Goal: Task Accomplishment & Management: Use online tool/utility

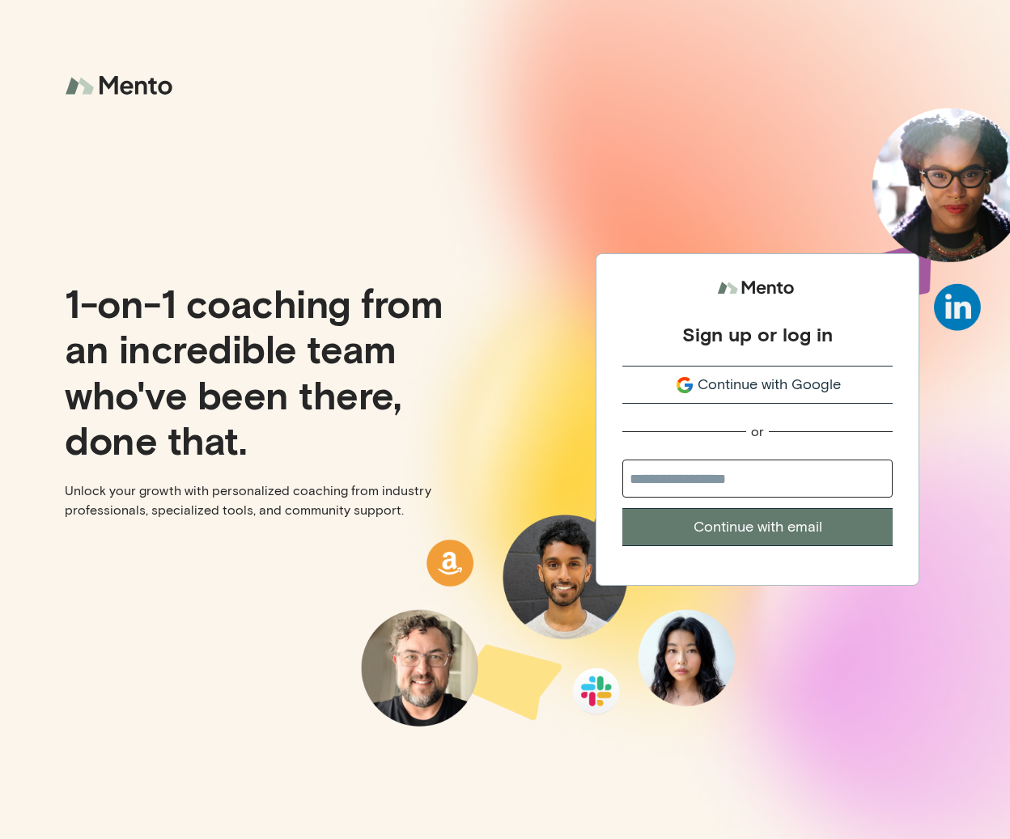
click at [243, 231] on div "1-on-1 coaching from an incredible team who've been there, done that. Unlock yo…" at bounding box center [252, 419] width 505 height 839
click at [765, 378] on span "Continue with Google" at bounding box center [768, 385] width 143 height 22
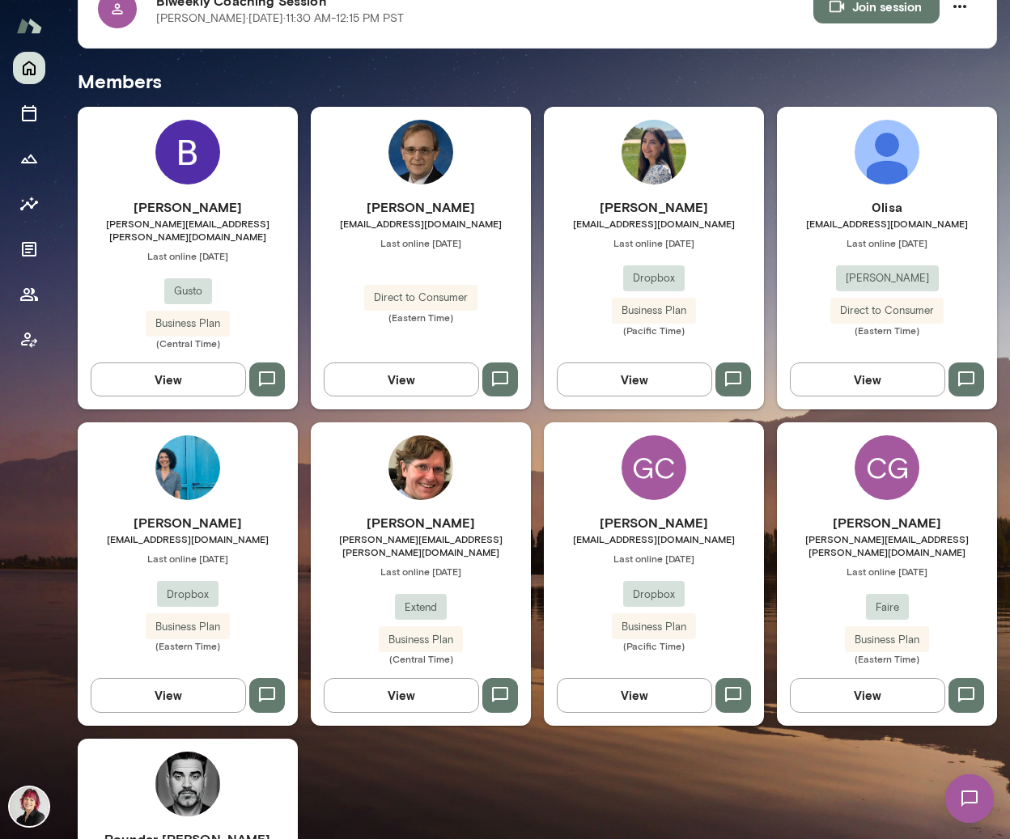
scroll to position [396, 0]
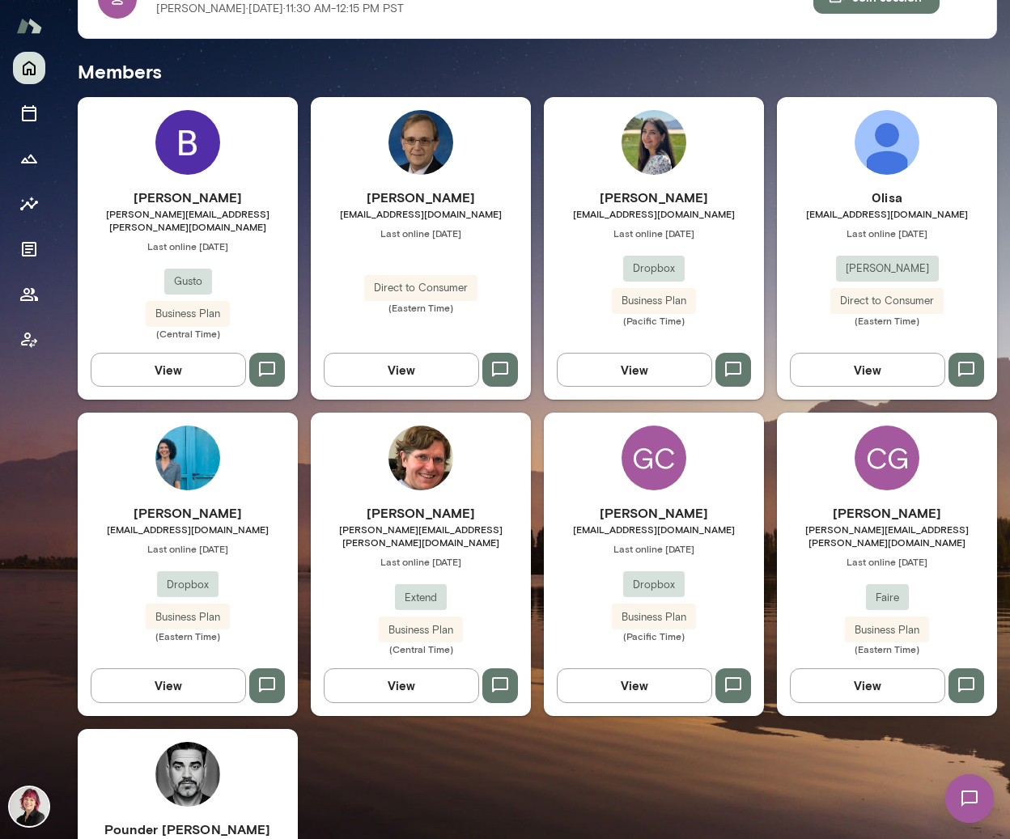
click at [882, 444] on div "CG" at bounding box center [886, 458] width 65 height 65
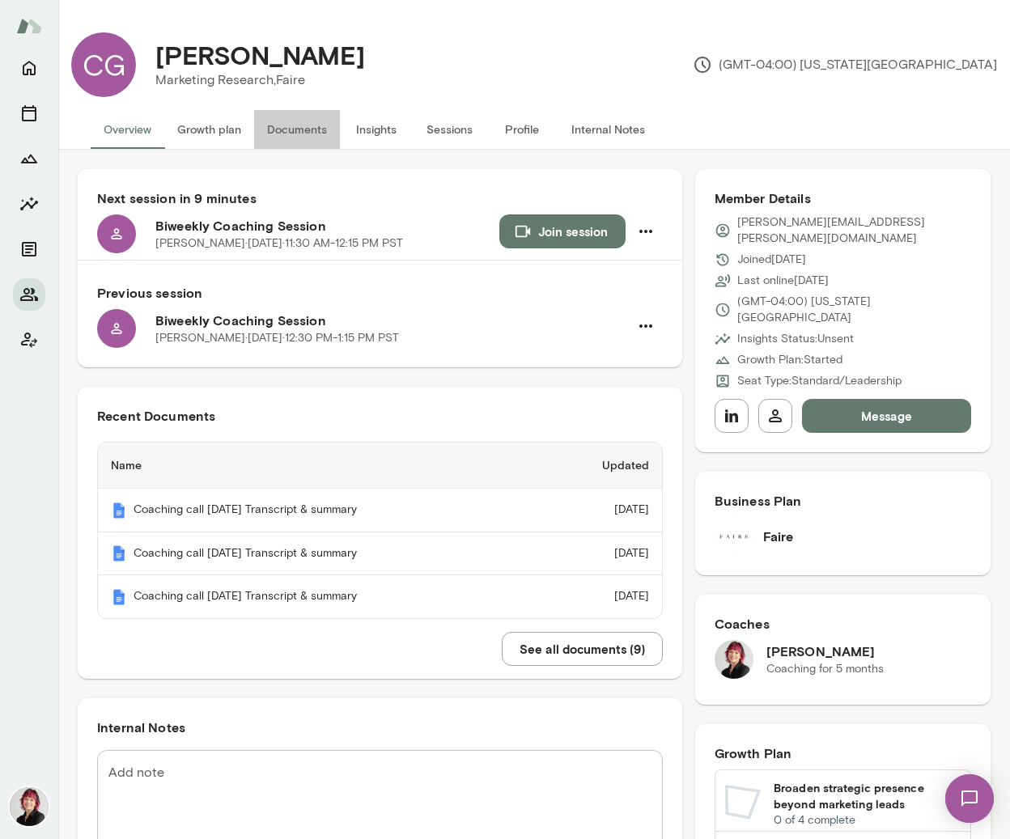
click at [308, 129] on button "Documents" at bounding box center [297, 129] width 86 height 39
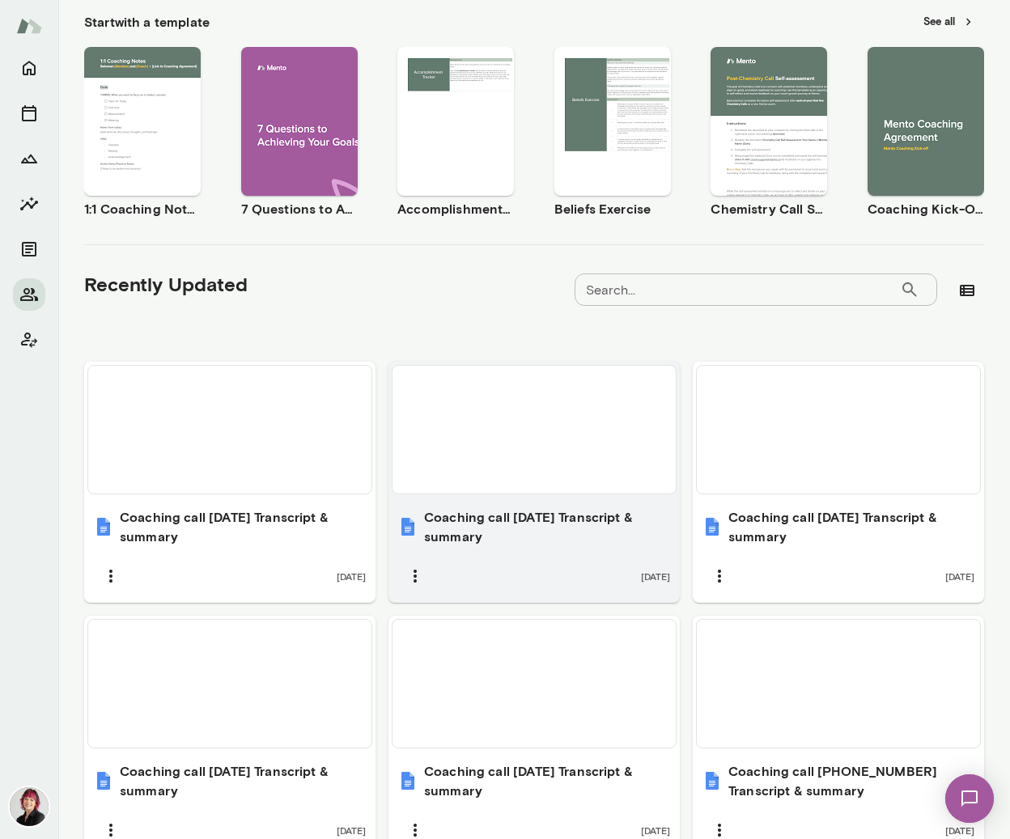
scroll to position [264, 0]
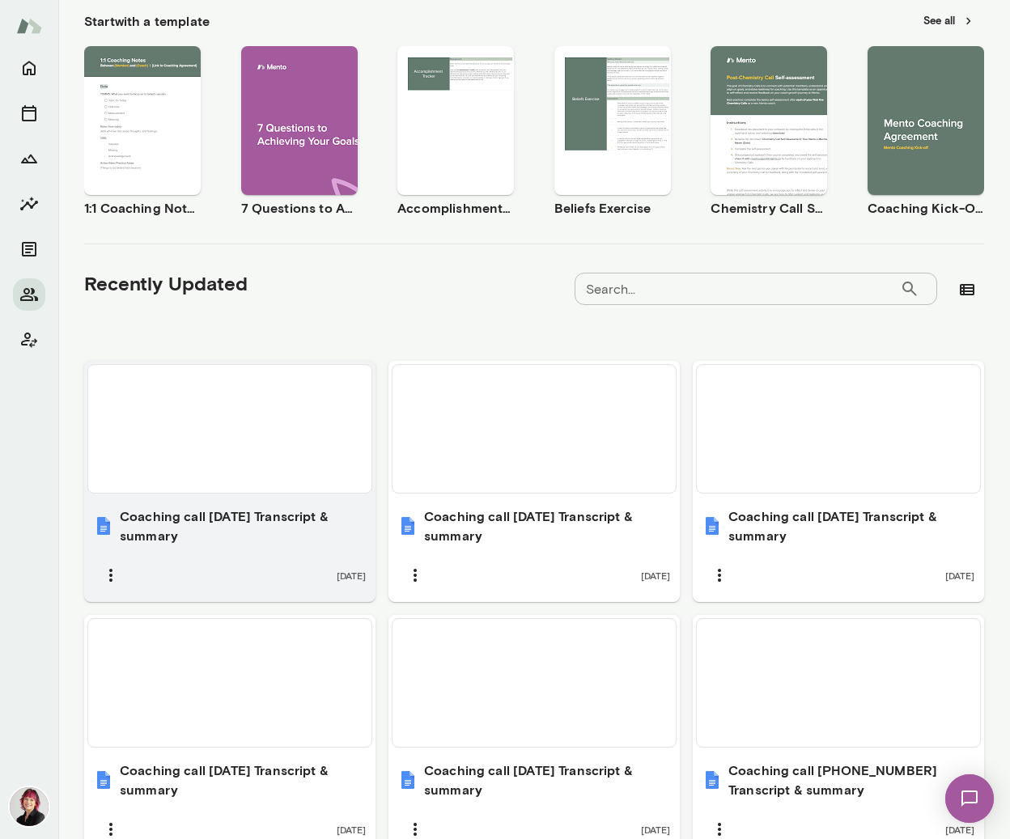
click at [256, 520] on h6 "Coaching call [DATE] Transcript & summary" at bounding box center [243, 525] width 246 height 39
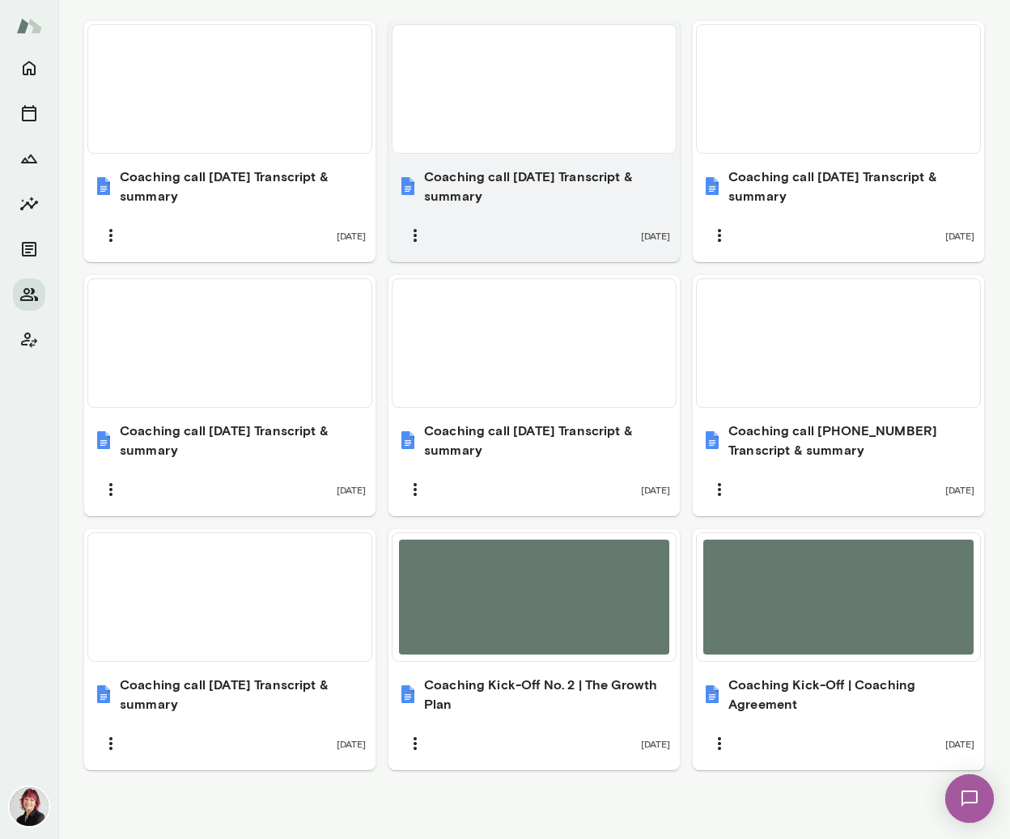
scroll to position [612, 0]
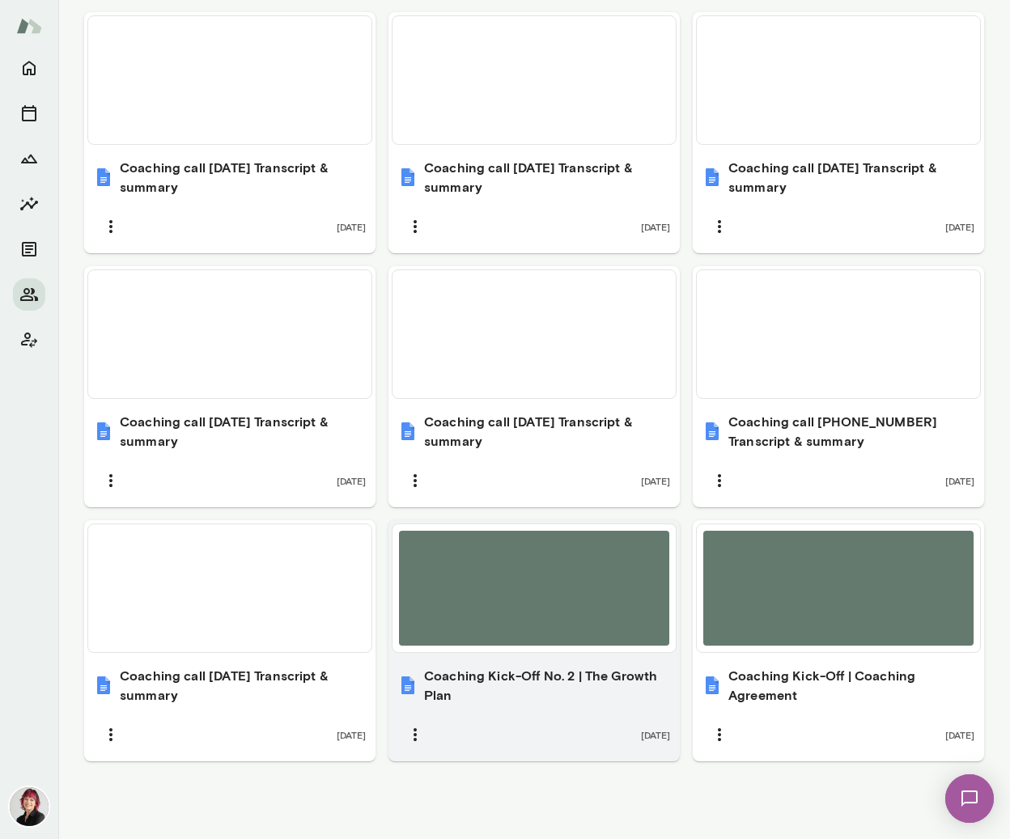
click at [488, 688] on h6 "Coaching Kick-Off No. 2 | The Growth Plan" at bounding box center [547, 685] width 246 height 39
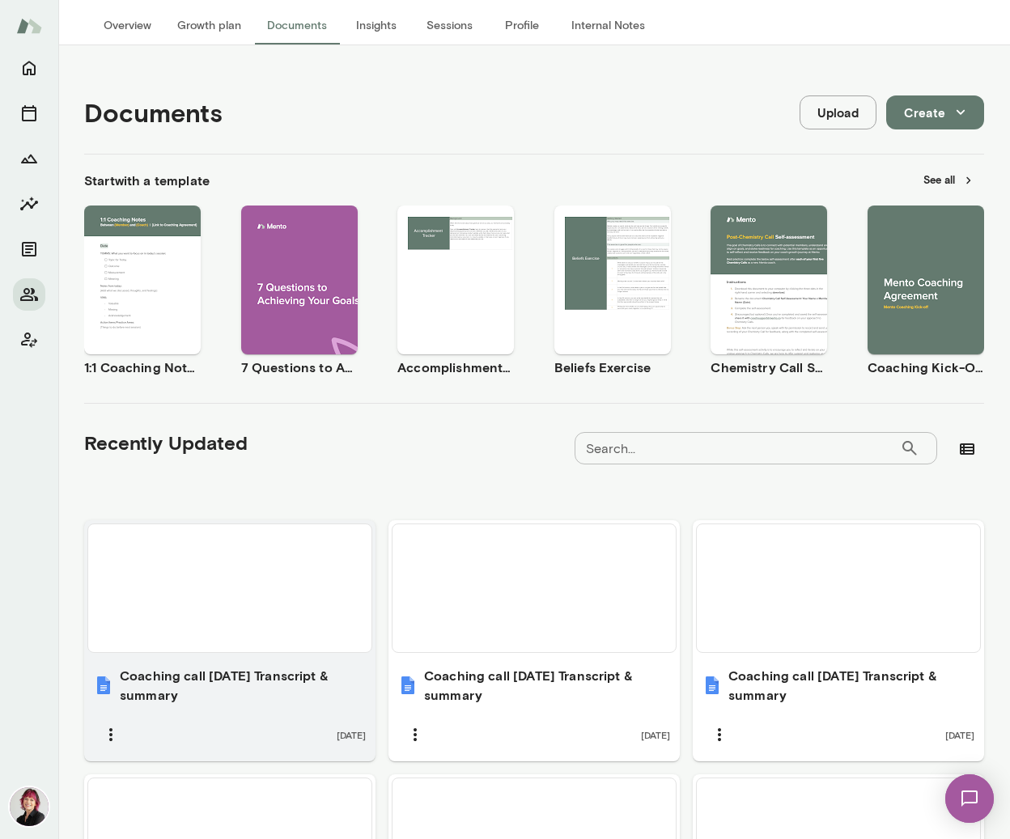
scroll to position [0, 0]
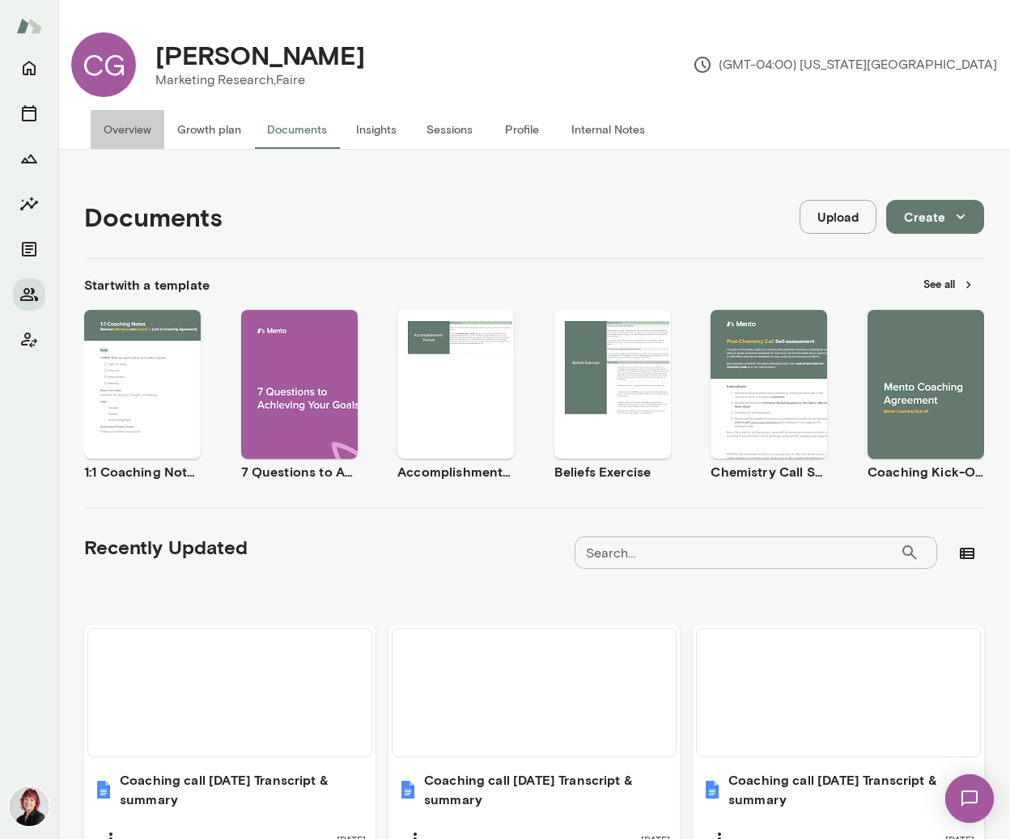
click at [129, 133] on button "Overview" at bounding box center [128, 129] width 74 height 39
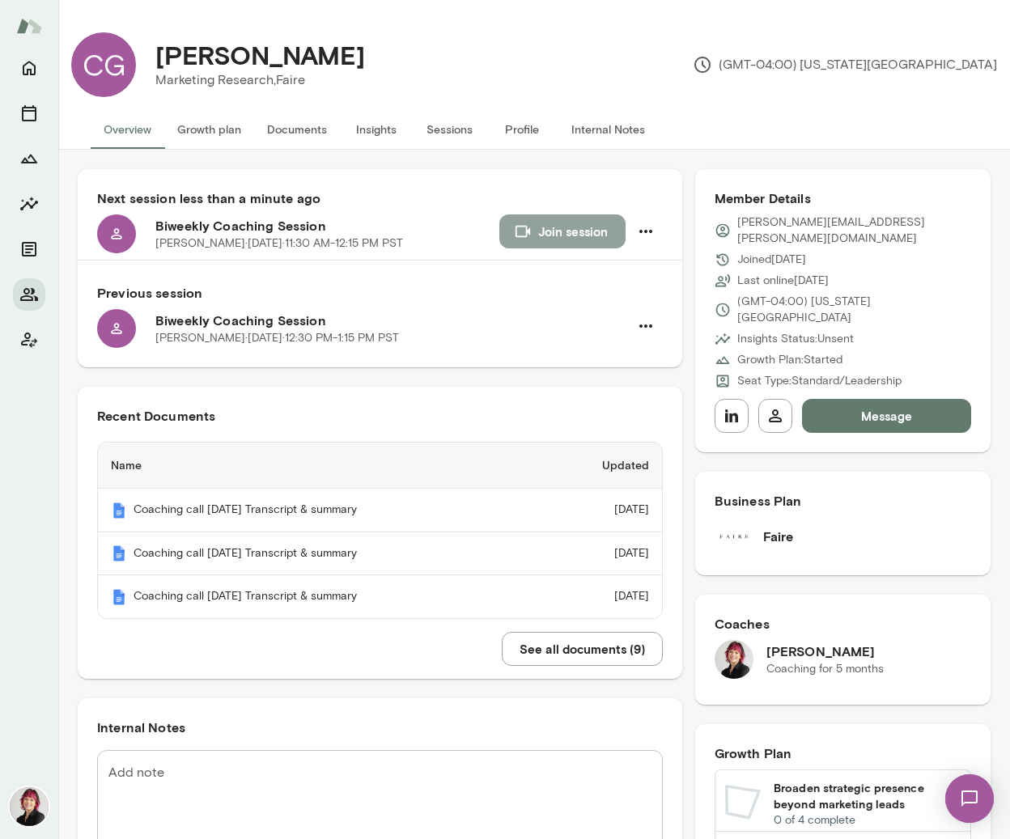
click at [559, 223] on button "Join session" at bounding box center [562, 231] width 126 height 34
